Goal: Task Accomplishment & Management: Manage account settings

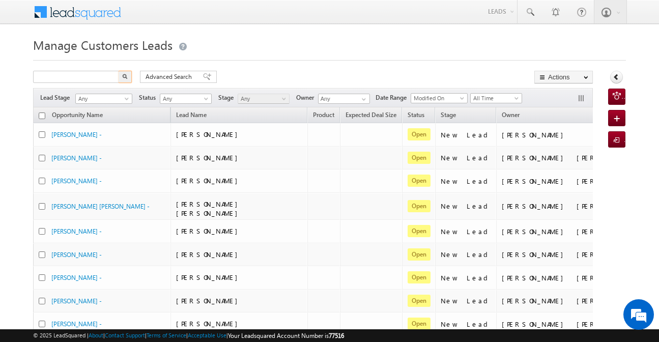
click at [75, 81] on input "text" at bounding box center [76, 77] width 87 height 12
type input "959813"
click at [122, 79] on button "button" at bounding box center [124, 77] width 13 height 12
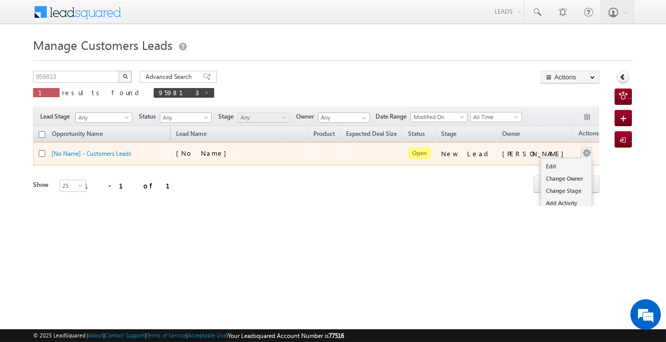
click at [581, 155] on button "button" at bounding box center [586, 153] width 10 height 10
click at [546, 166] on link "Edit" at bounding box center [566, 166] width 51 height 12
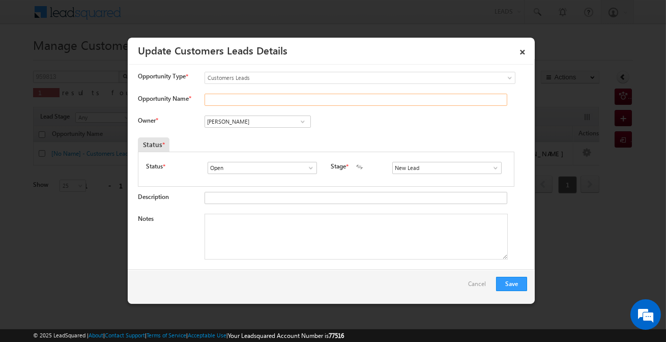
click at [244, 99] on input "Opportunity Name *" at bounding box center [355, 100] width 303 height 12
type input "[PERSON_NAME]"
click at [417, 176] on link "Sales Marked" at bounding box center [446, 180] width 109 height 12
type input "Sales Marked"
click at [328, 218] on textarea "Notes" at bounding box center [355, 237] width 303 height 46
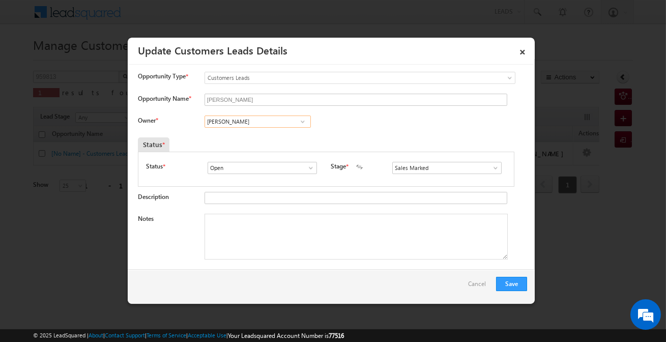
click at [233, 118] on input "[PERSON_NAME]" at bounding box center [257, 121] width 106 height 12
paste input "[PERSON_NAME]"
click at [255, 136] on link "[PERSON_NAME] [EMAIL_ADDRESS][DOMAIN_NAME]" at bounding box center [257, 137] width 106 height 19
type input "[PERSON_NAME]"
click at [382, 239] on textarea "Notes" at bounding box center [355, 237] width 303 height 46
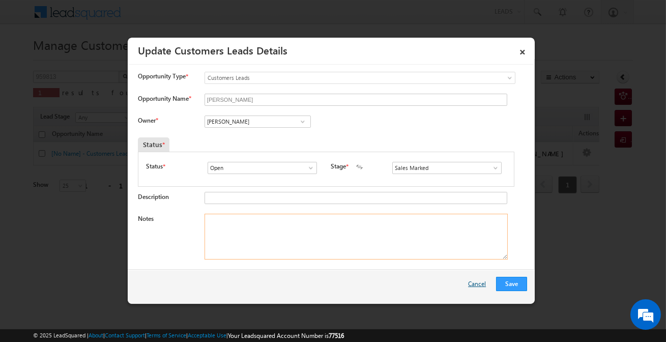
paste textarea "1.5 Top-up / Address- [STREET_ADDRESS]"
type textarea "1.5 Top-up / Address- [STREET_ADDRESS]"
click at [512, 282] on button "Save" at bounding box center [511, 284] width 31 height 14
